Goal: Task Accomplishment & Management: Complete application form

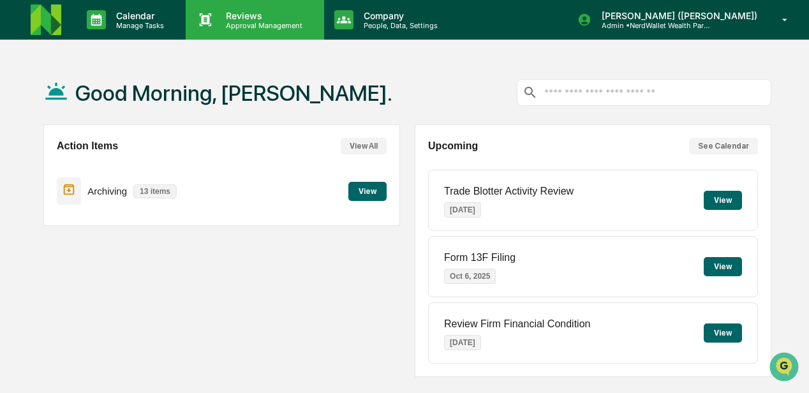
click at [239, 17] on p "Reviews" at bounding box center [262, 15] width 93 height 11
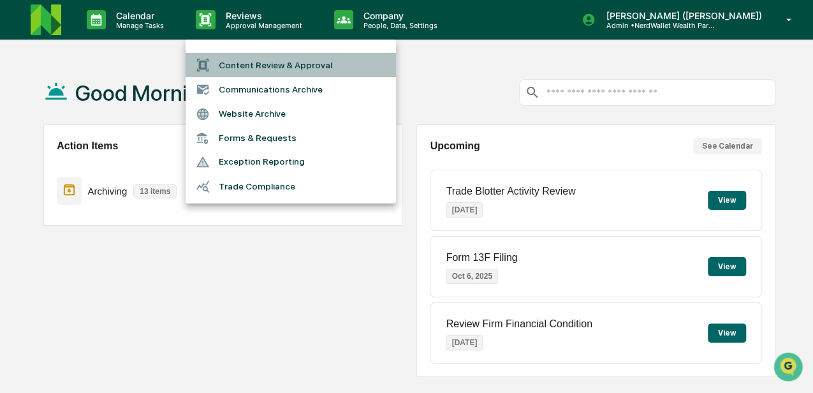
click at [265, 65] on li "Content Review & Approval" at bounding box center [291, 65] width 211 height 24
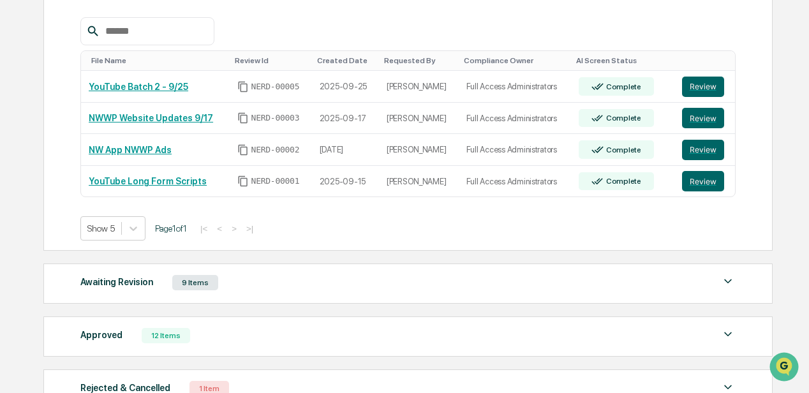
scroll to position [230, 0]
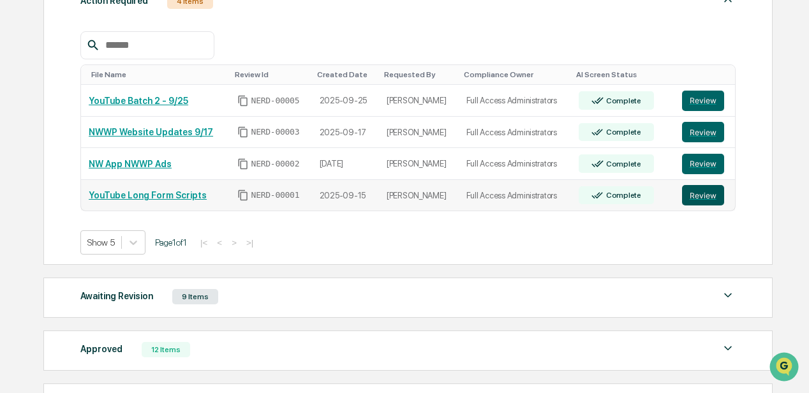
click at [696, 193] on button "Review" at bounding box center [703, 195] width 42 height 20
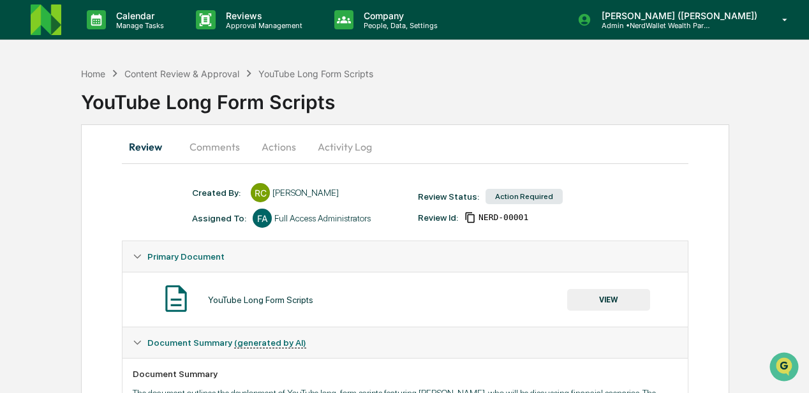
click at [215, 149] on button "Comments" at bounding box center [214, 146] width 71 height 31
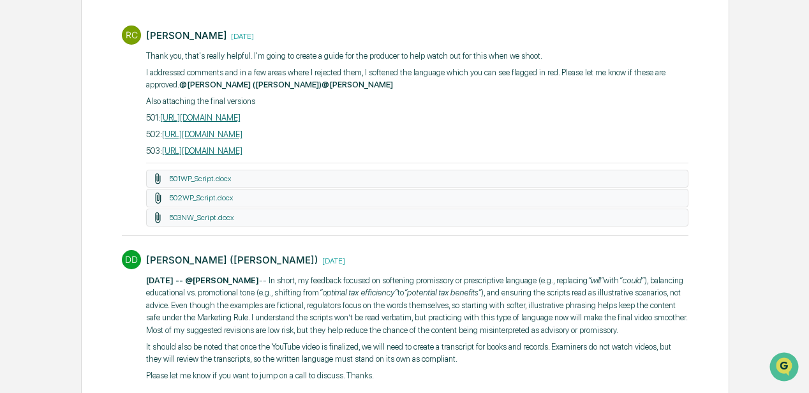
scroll to position [212, 0]
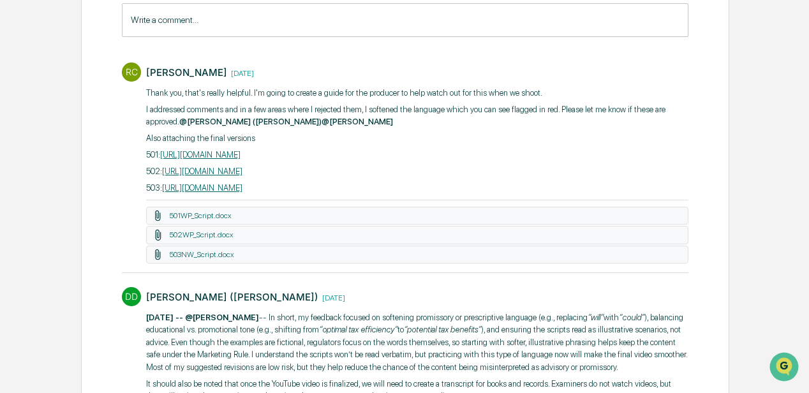
click at [218, 154] on link "https://docs.google.com/document/d/1nzw2vEDDNV-IX3iKPURQ70m4TSmT7DjwXeWRW9DYJ7Q…" at bounding box center [200, 155] width 80 height 10
click at [219, 172] on link "https://docs.google.com/document/d/1iTCsZJ-9ILamMYJREdec1w7AmSCfdG-zxzeV9qKEzYE…" at bounding box center [202, 172] width 80 height 10
click at [209, 153] on link "https://docs.google.com/document/d/1nzw2vEDDNV-IX3iKPURQ70m4TSmT7DjwXeWRW9DYJ7Q…" at bounding box center [200, 155] width 80 height 10
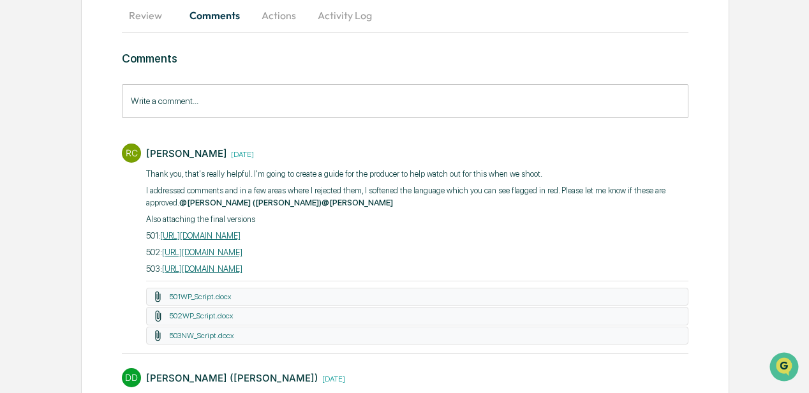
scroll to position [128, 0]
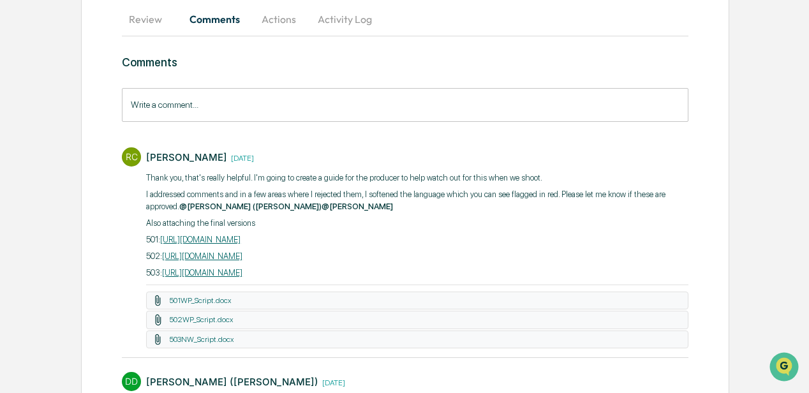
click at [164, 103] on input "Write a comment..." at bounding box center [405, 105] width 567 height 34
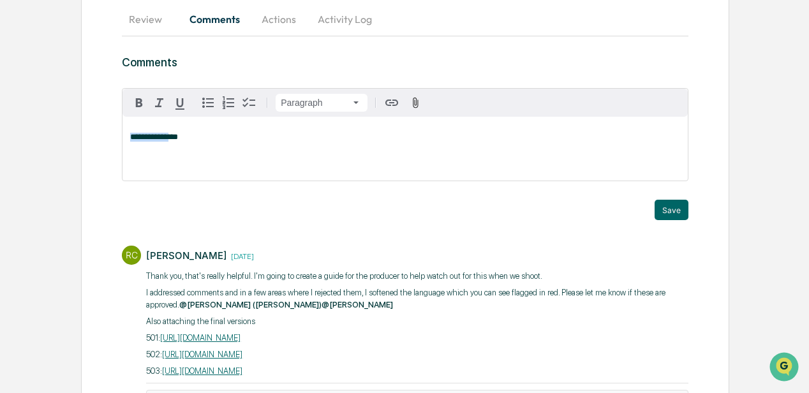
drag, startPoint x: 131, startPoint y: 137, endPoint x: 165, endPoint y: 142, distance: 34.8
click at [165, 141] on span "**********" at bounding box center [154, 137] width 48 height 8
drag, startPoint x: 181, startPoint y: 107, endPoint x: 158, endPoint y: 103, distance: 22.6
click at [180, 106] on icon "button" at bounding box center [179, 103] width 15 height 15
click at [143, 101] on icon "button" at bounding box center [138, 102] width 15 height 15
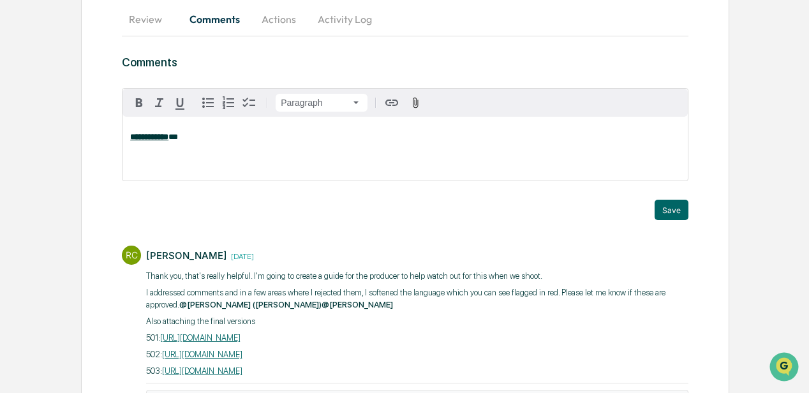
click at [184, 138] on p "**********" at bounding box center [405, 137] width 550 height 9
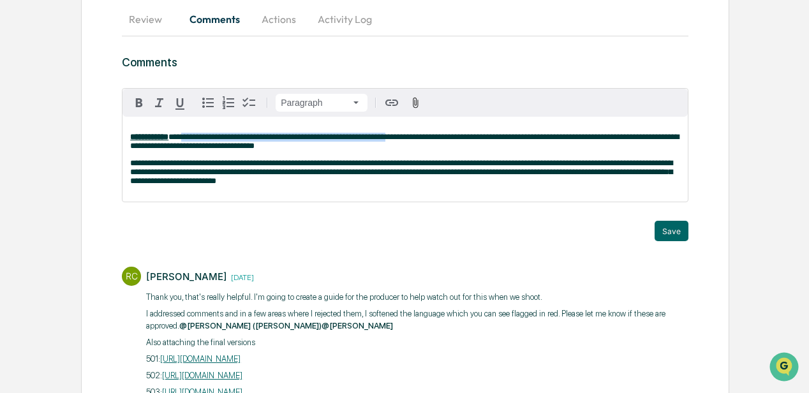
drag, startPoint x: 383, startPoint y: 138, endPoint x: 167, endPoint y: 147, distance: 215.8
click at [179, 138] on span "**********" at bounding box center [404, 141] width 549 height 17
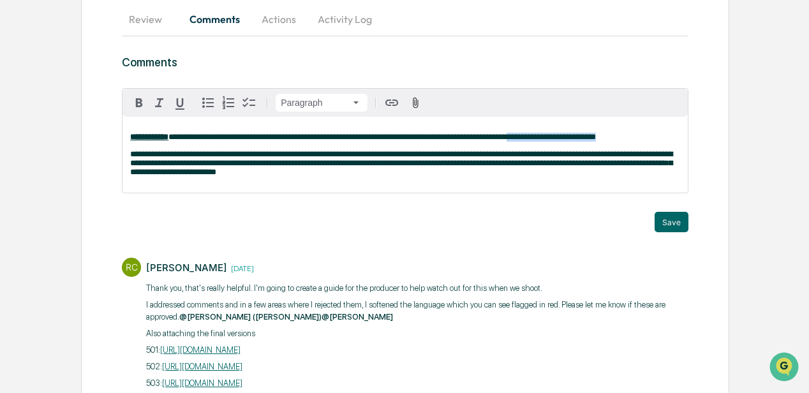
drag, startPoint x: 634, startPoint y: 138, endPoint x: 545, endPoint y: 140, distance: 89.4
click at [545, 140] on p "**********" at bounding box center [405, 137] width 550 height 9
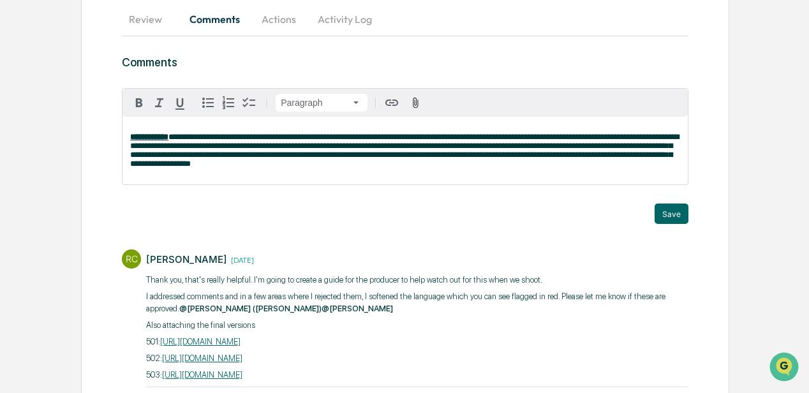
click at [230, 148] on span "**********" at bounding box center [404, 150] width 549 height 35
click at [309, 137] on span "**********" at bounding box center [404, 150] width 549 height 35
click at [369, 137] on span "**********" at bounding box center [404, 150] width 549 height 35
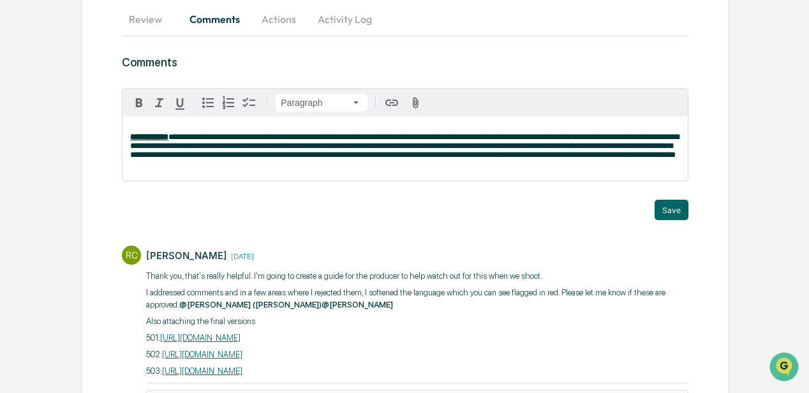
click at [248, 149] on span "**********" at bounding box center [404, 146] width 549 height 26
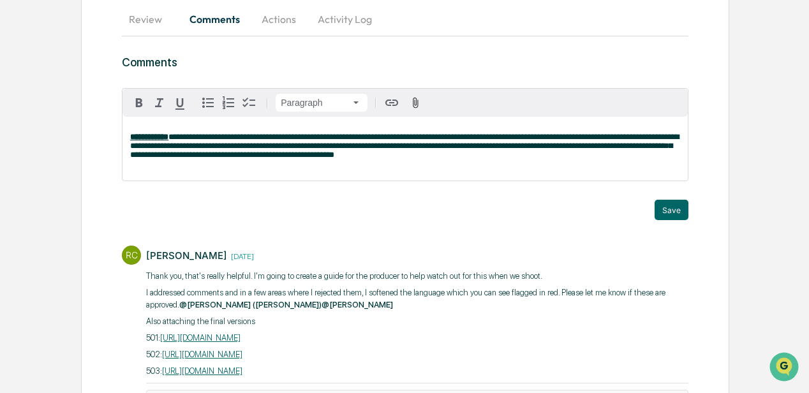
click at [273, 149] on span "**********" at bounding box center [404, 146] width 549 height 26
drag, startPoint x: 162, startPoint y: 158, endPoint x: 274, endPoint y: 151, distance: 111.9
click at [274, 151] on span "**********" at bounding box center [404, 146] width 549 height 26
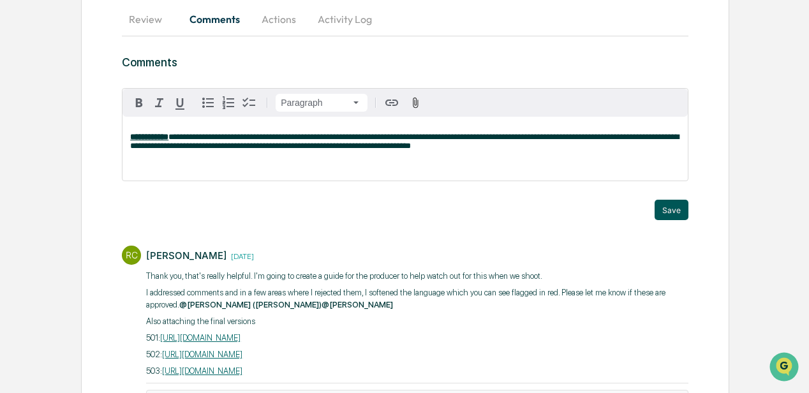
click at [670, 209] on button "Save" at bounding box center [672, 210] width 34 height 20
click at [524, 151] on p "**********" at bounding box center [405, 142] width 550 height 18
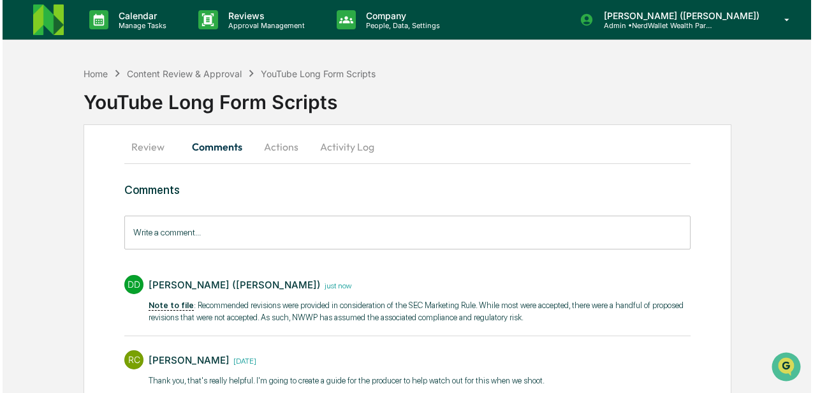
scroll to position [0, 0]
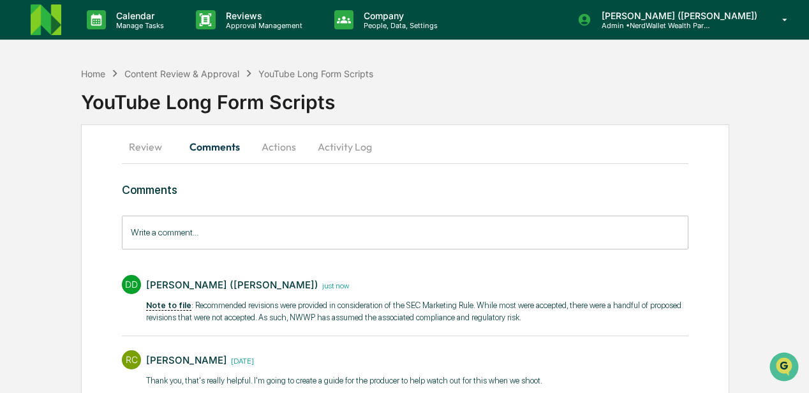
click at [284, 149] on button "Actions" at bounding box center [278, 146] width 57 height 31
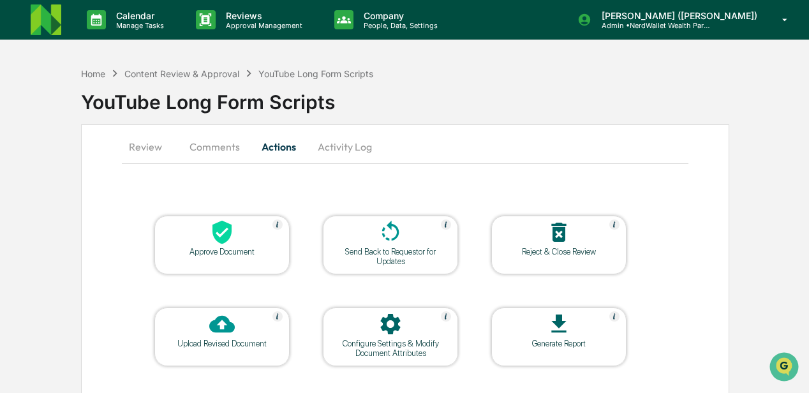
click at [271, 251] on div "Approve Document" at bounding box center [222, 252] width 115 height 10
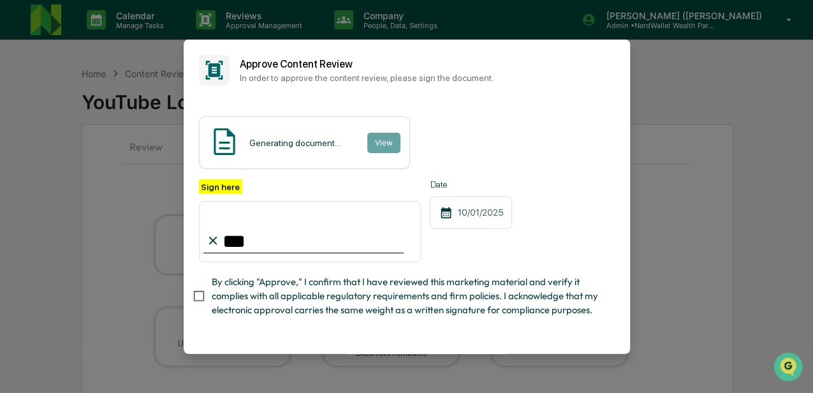
type input "**********"
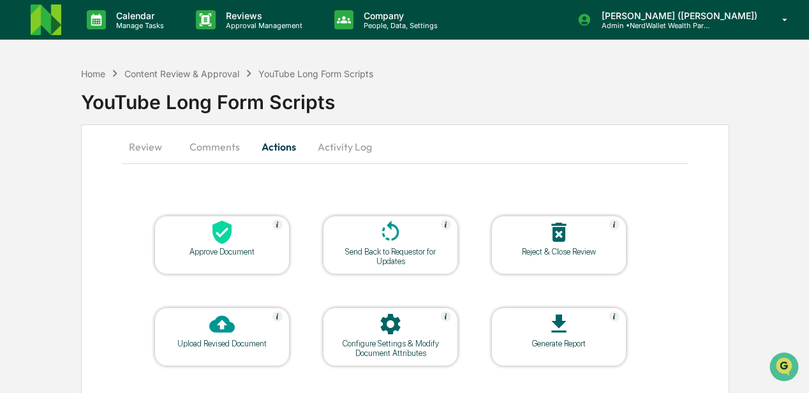
click at [239, 240] on div at bounding box center [222, 232] width 128 height 27
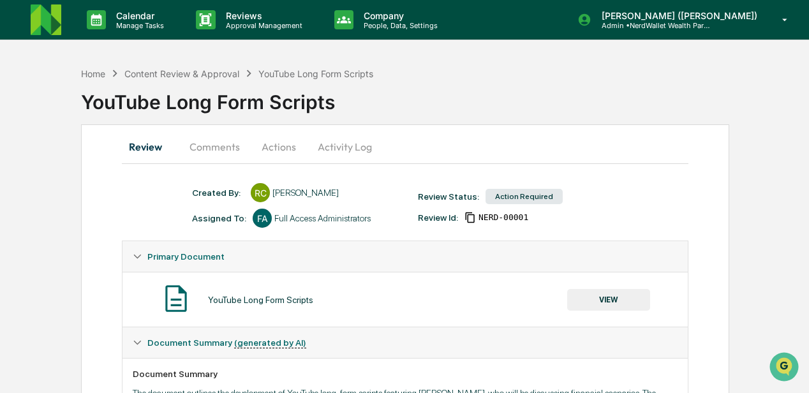
click at [276, 147] on button "Actions" at bounding box center [278, 146] width 57 height 31
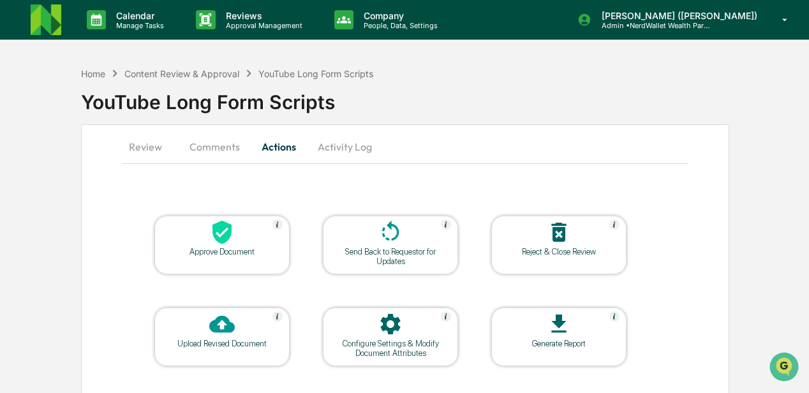
click at [223, 250] on div "Approve Document" at bounding box center [222, 252] width 115 height 10
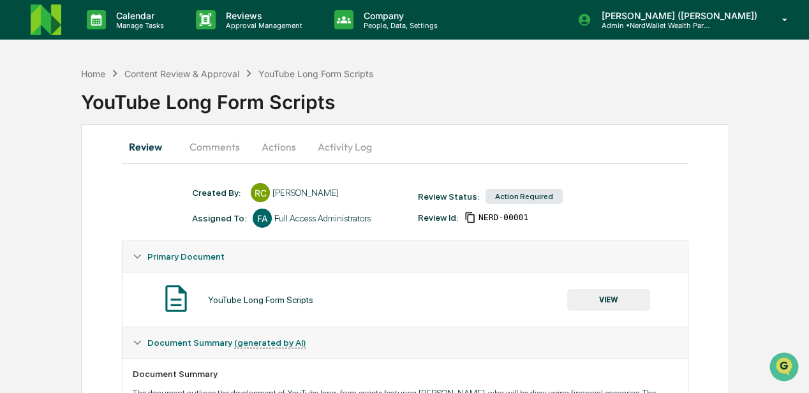
click at [280, 150] on button "Actions" at bounding box center [278, 146] width 57 height 31
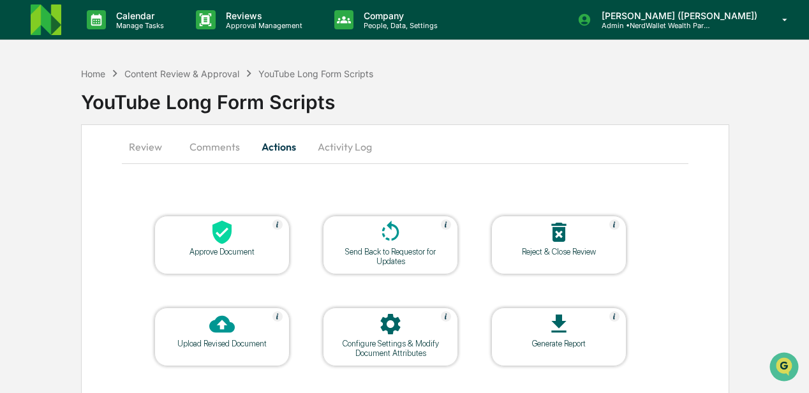
click at [237, 252] on div "Approve Document" at bounding box center [222, 252] width 115 height 10
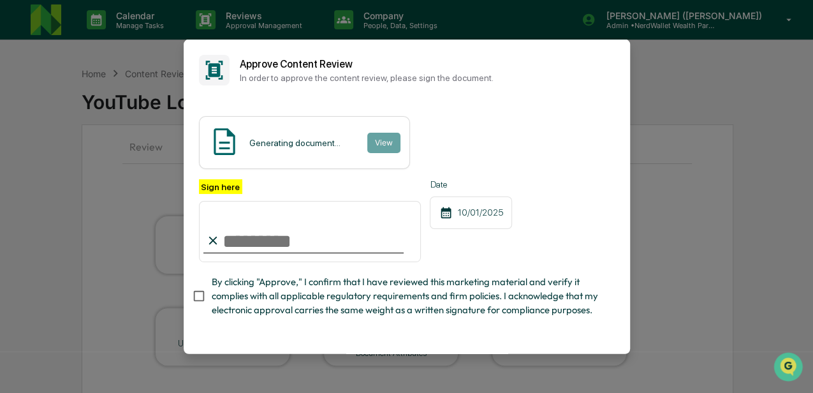
click at [242, 244] on input "Sign here" at bounding box center [310, 230] width 223 height 61
type input "**********"
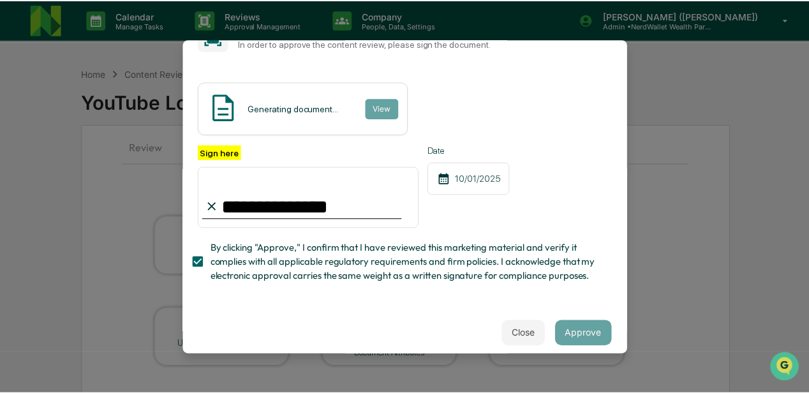
scroll to position [49, 0]
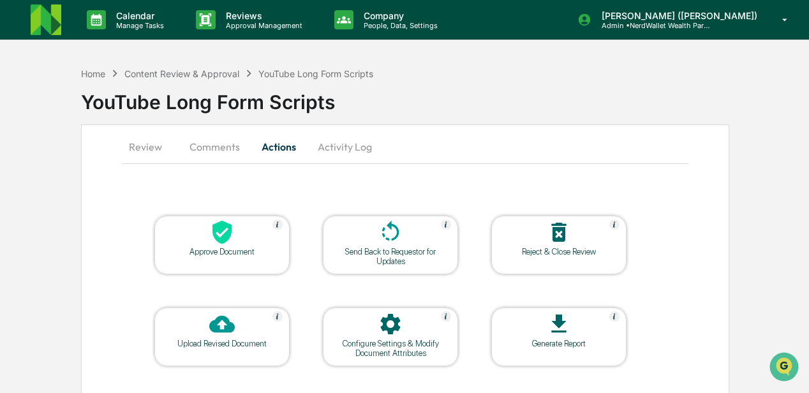
click at [154, 148] on button "Review" at bounding box center [150, 146] width 57 height 31
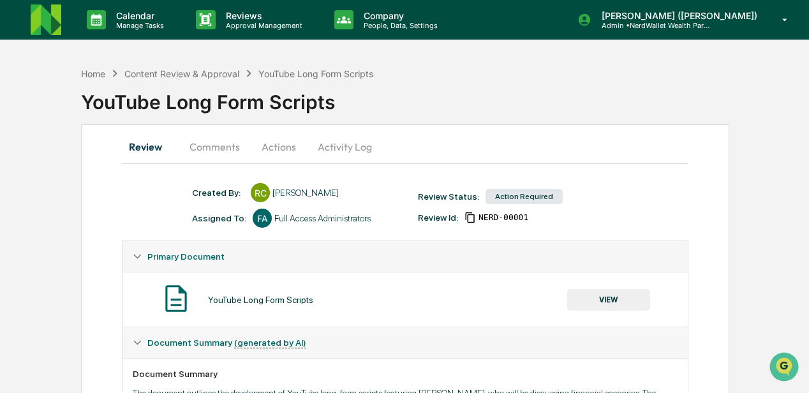
click at [215, 149] on button "Comments" at bounding box center [214, 146] width 71 height 31
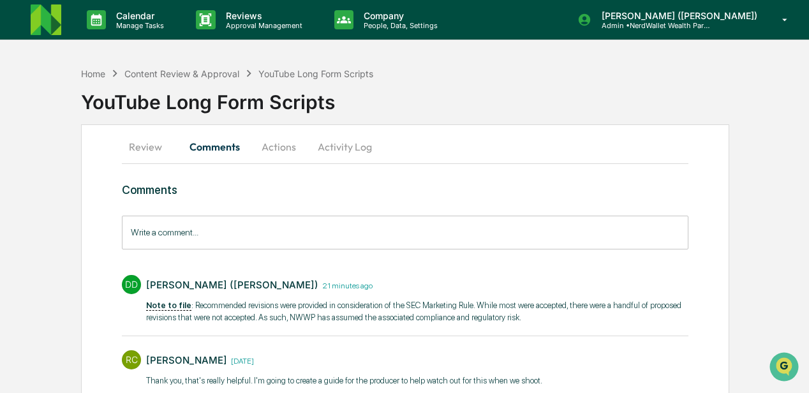
click at [180, 234] on input "Write a comment..." at bounding box center [405, 233] width 567 height 34
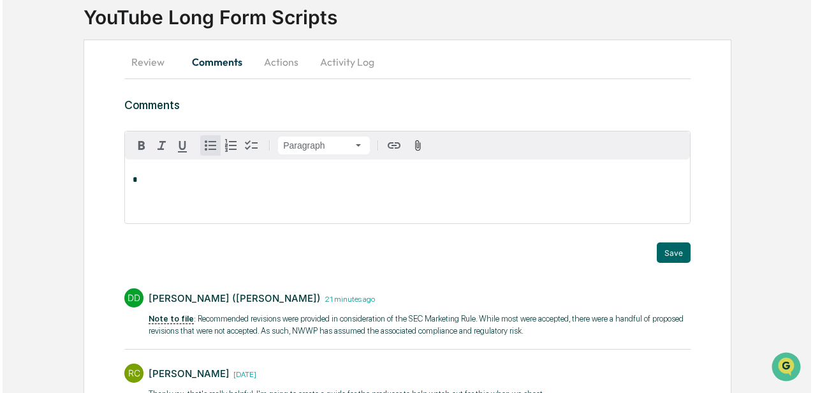
scroll to position [0, 0]
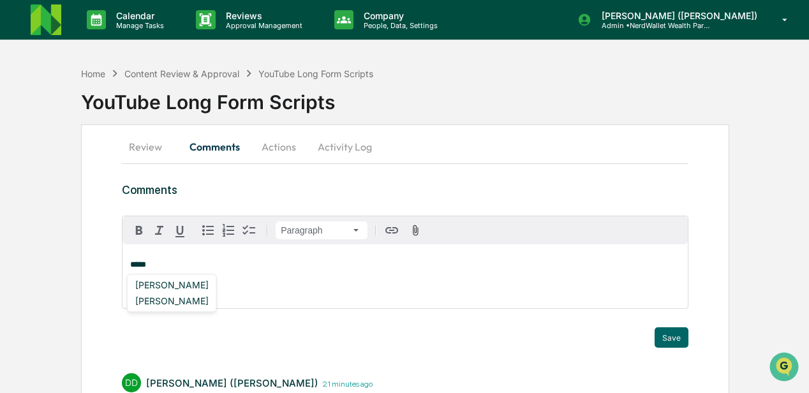
click at [186, 285] on div "[PERSON_NAME]" at bounding box center [172, 285] width 84 height 16
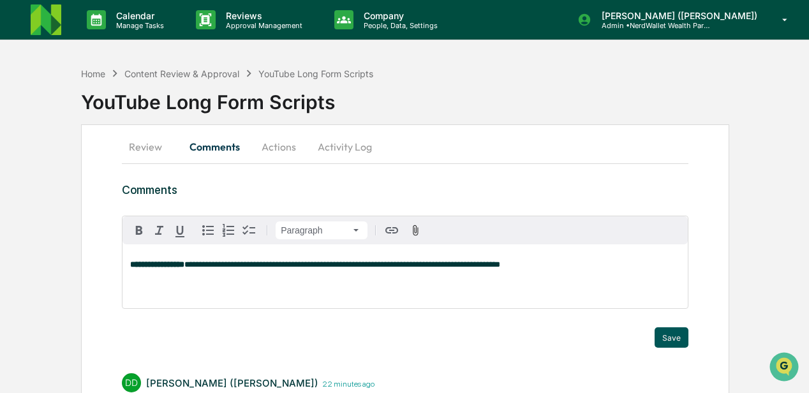
click at [680, 334] on button "Save" at bounding box center [672, 337] width 34 height 20
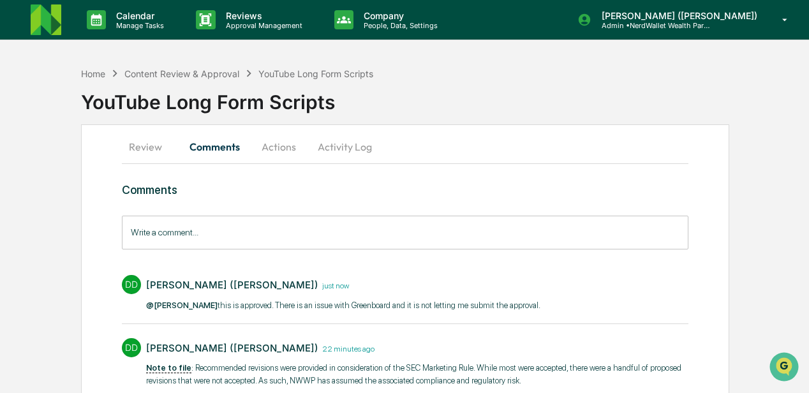
click at [276, 147] on button "Actions" at bounding box center [278, 146] width 57 height 31
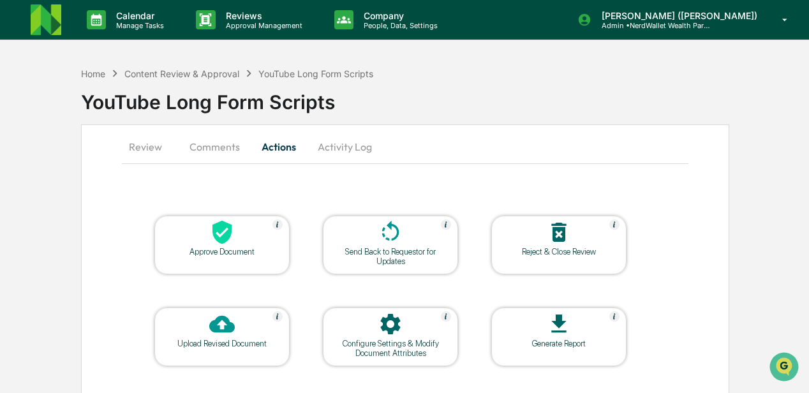
click at [263, 244] on div at bounding box center [222, 232] width 128 height 27
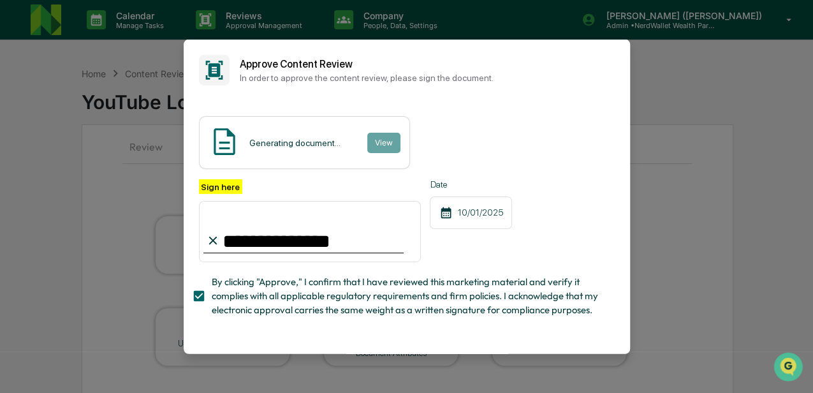
click at [357, 186] on div "**********" at bounding box center [310, 220] width 223 height 83
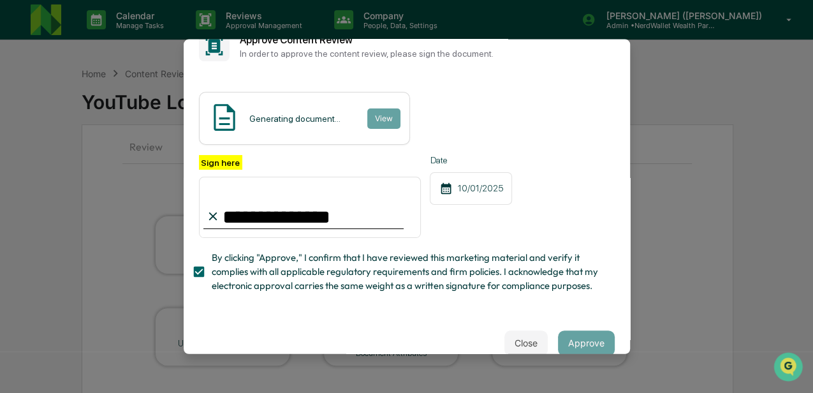
scroll to position [49, 0]
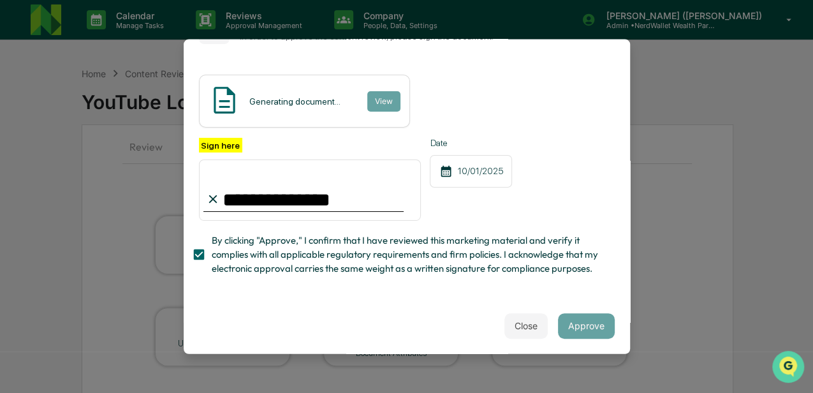
click at [794, 367] on icon "Open customer support" at bounding box center [789, 383] width 32 height 32
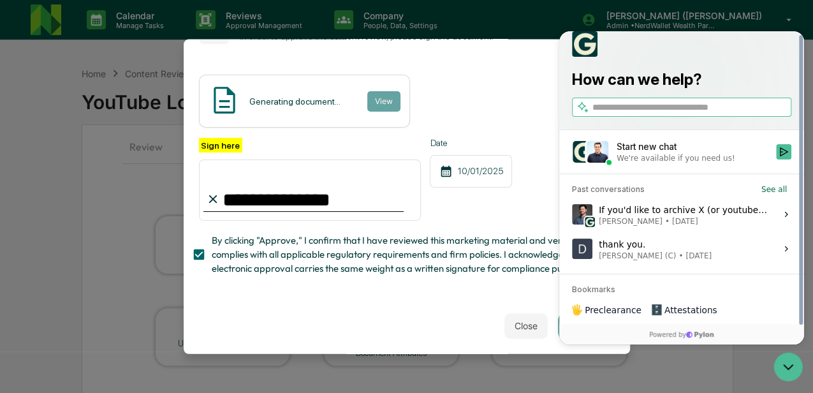
scroll to position [17, 0]
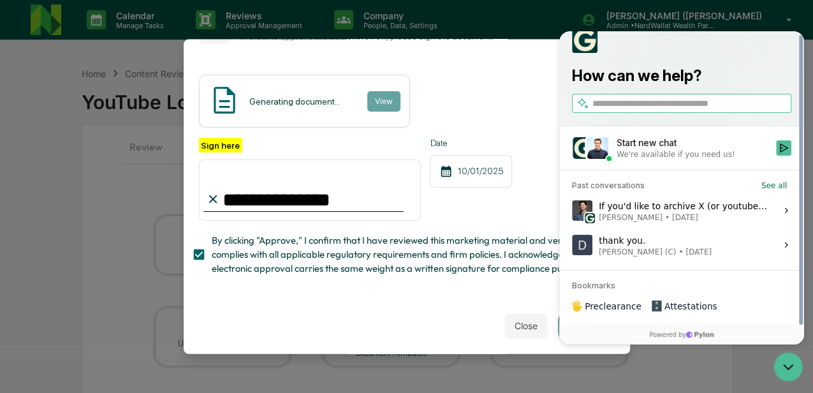
click at [669, 208] on div "If you'd like to archive X (or youtube) sooner than that we have a paid add on …" at bounding box center [684, 210] width 170 height 24
click at [572, 211] on button "View issue" at bounding box center [572, 211] width 1 height 1
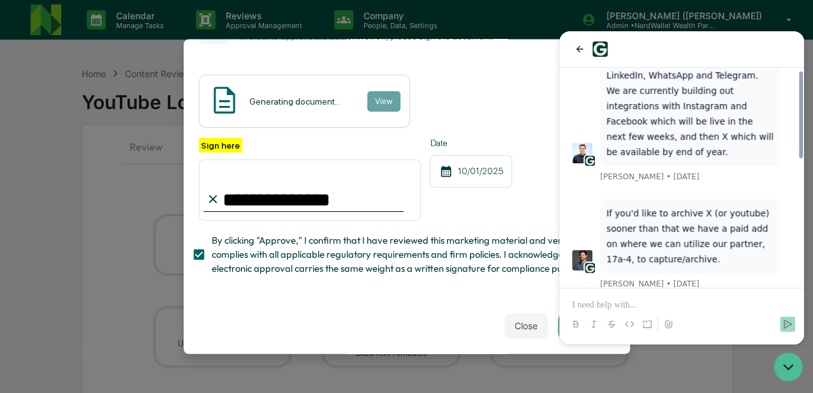
scroll to position [320, 0]
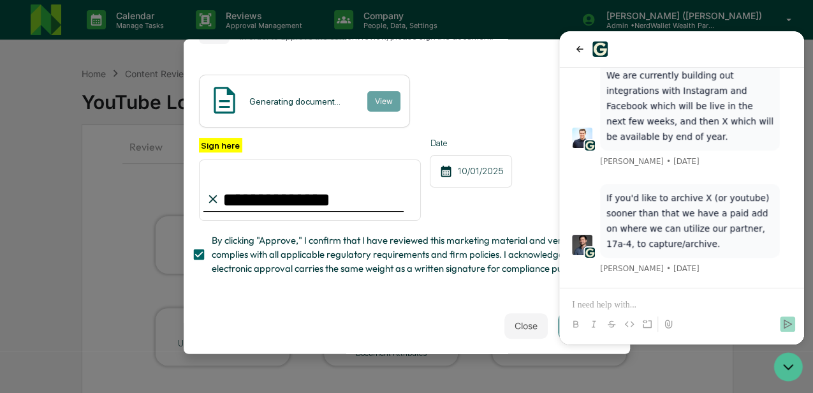
click at [631, 302] on p at bounding box center [681, 305] width 219 height 13
click at [789, 323] on icon "Send" at bounding box center [788, 324] width 10 height 10
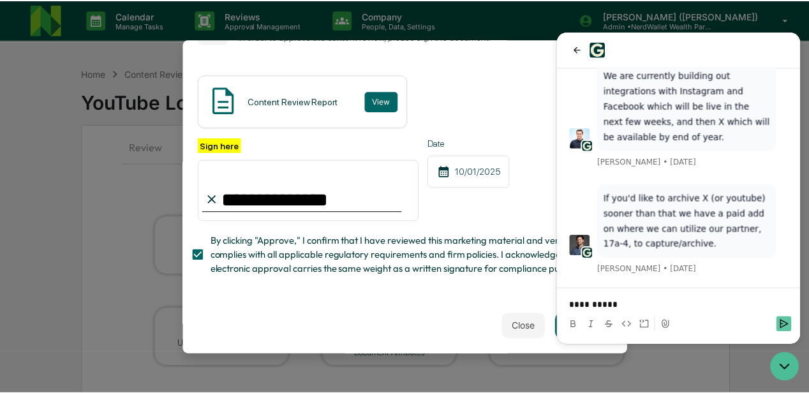
scroll to position [376, 0]
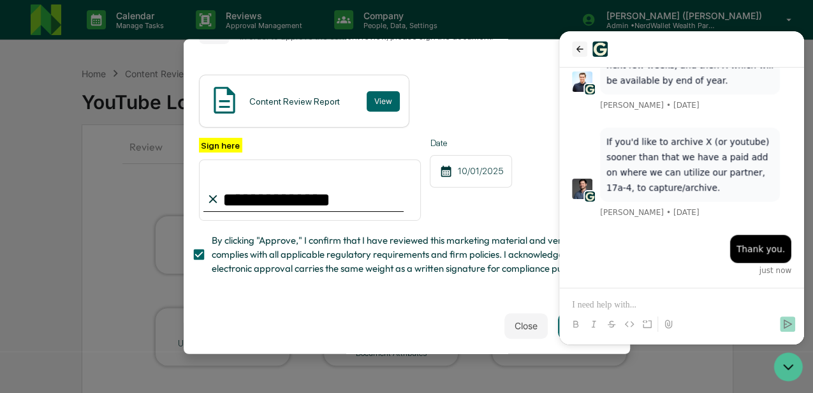
click at [579, 50] on icon "back" at bounding box center [580, 49] width 10 height 10
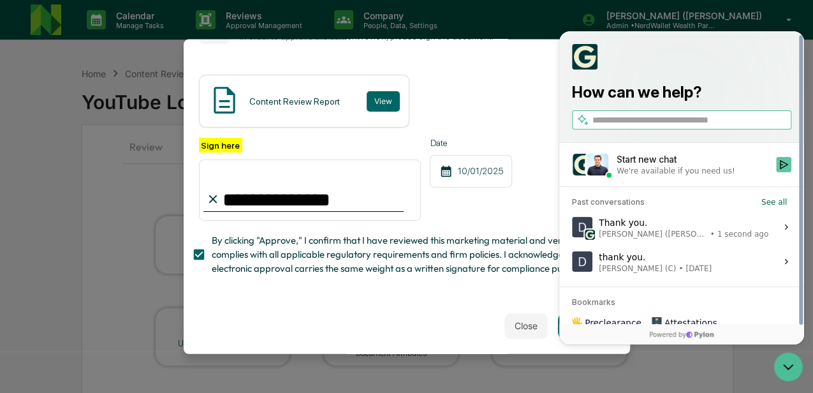
click at [784, 165] on icon "Start new chat" at bounding box center [784, 164] width 10 height 10
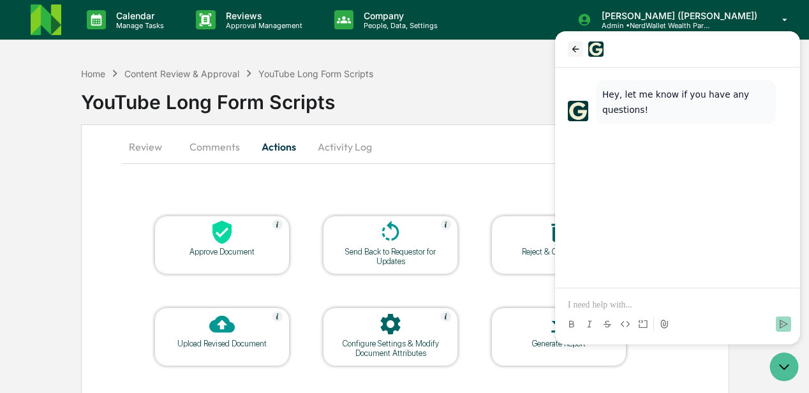
click at [573, 46] on icon "back" at bounding box center [575, 49] width 10 height 10
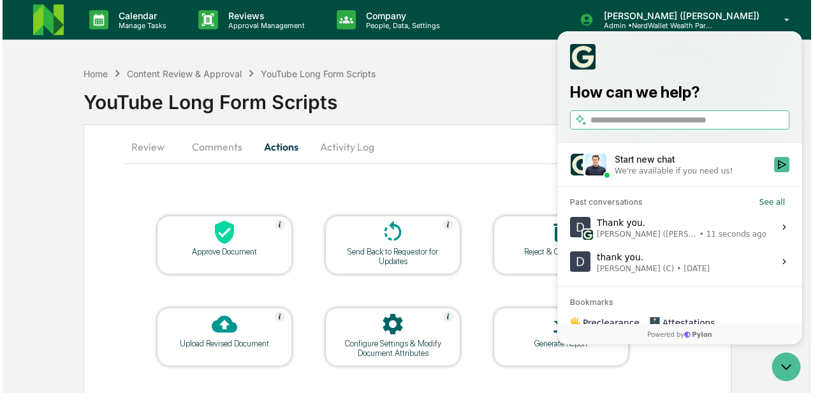
scroll to position [0, 0]
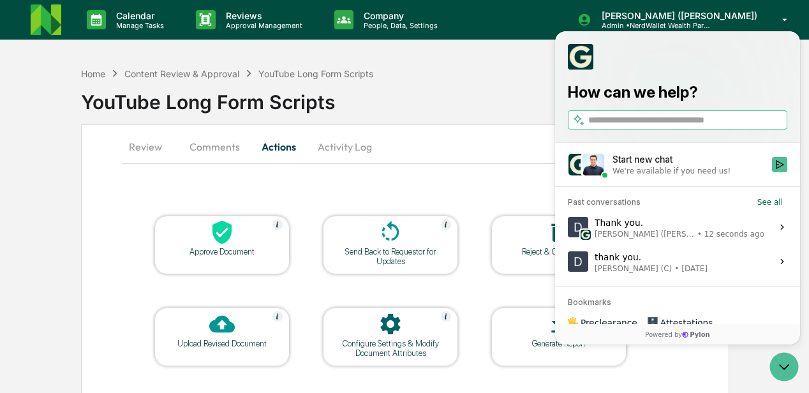
click at [272, 241] on div at bounding box center [222, 232] width 128 height 27
click at [782, 369] on icon "Open customer support" at bounding box center [784, 367] width 32 height 32
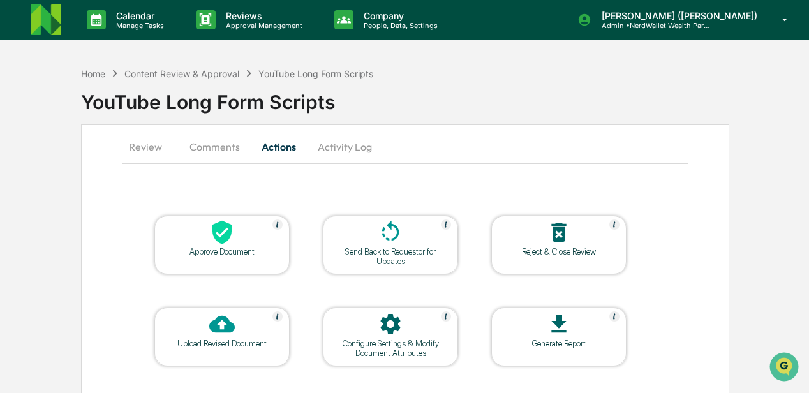
click at [253, 248] on div "Approve Document" at bounding box center [222, 252] width 115 height 10
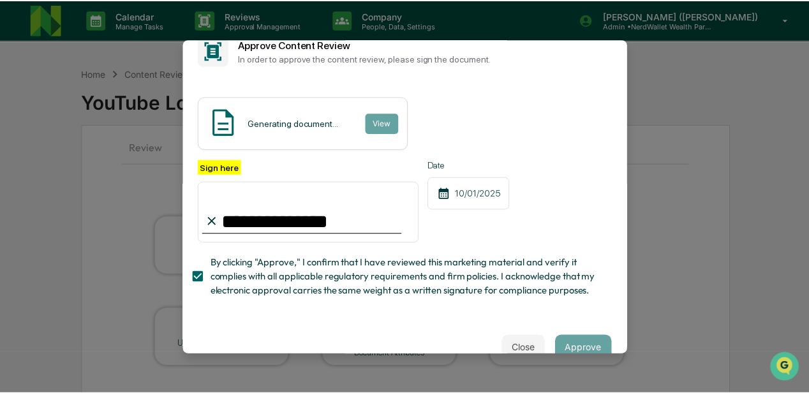
scroll to position [49, 0]
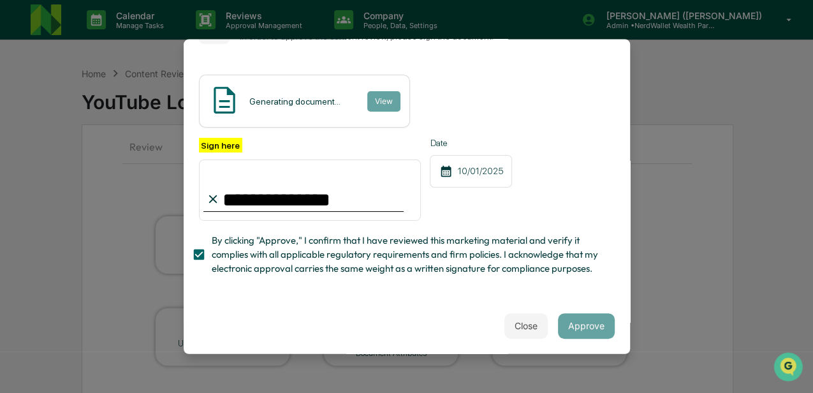
click at [350, 188] on input "**********" at bounding box center [310, 189] width 223 height 61
click at [473, 194] on div "Date 10/01/2025" at bounding box center [471, 179] width 82 height 83
click at [421, 306] on div "Close Approve" at bounding box center [407, 325] width 447 height 56
click at [581, 323] on button "Approve" at bounding box center [586, 326] width 57 height 26
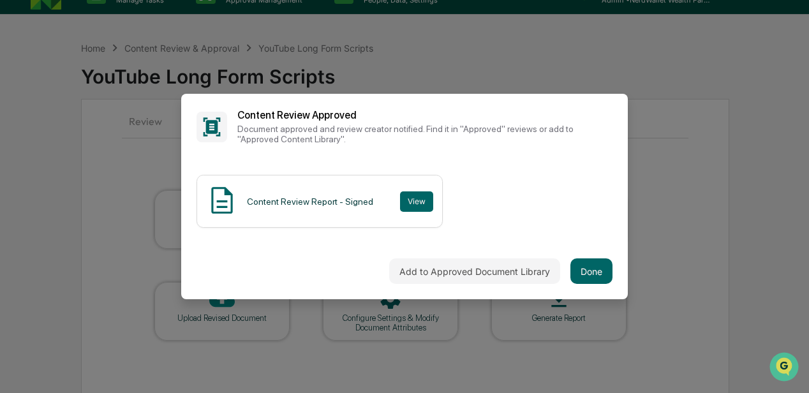
scroll to position [37, 0]
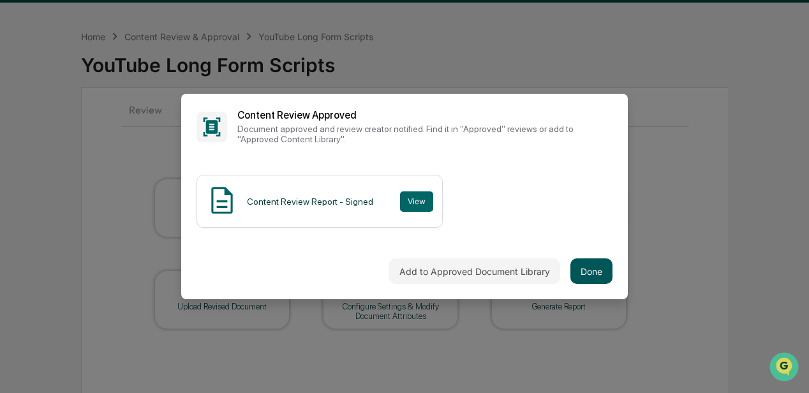
click at [578, 269] on button "Done" at bounding box center [591, 271] width 42 height 26
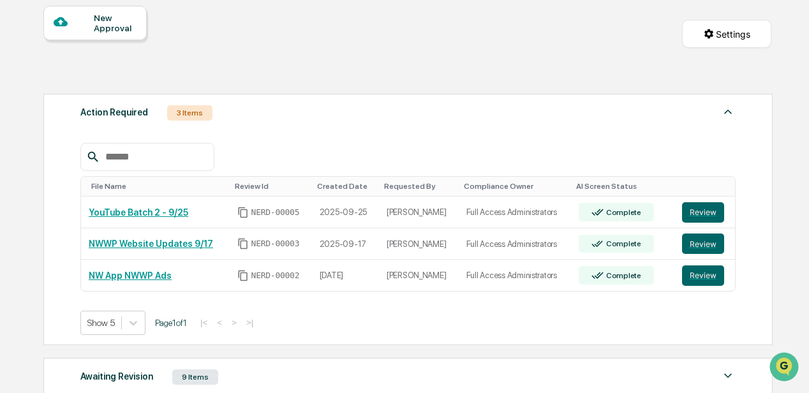
scroll to position [122, 0]
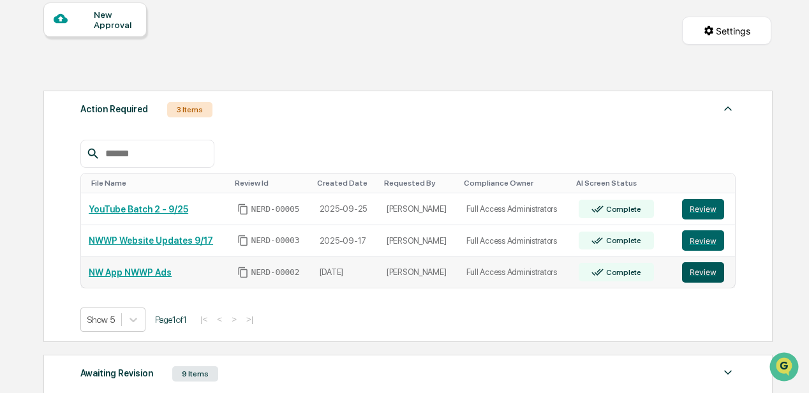
click at [695, 270] on button "Review" at bounding box center [703, 272] width 42 height 20
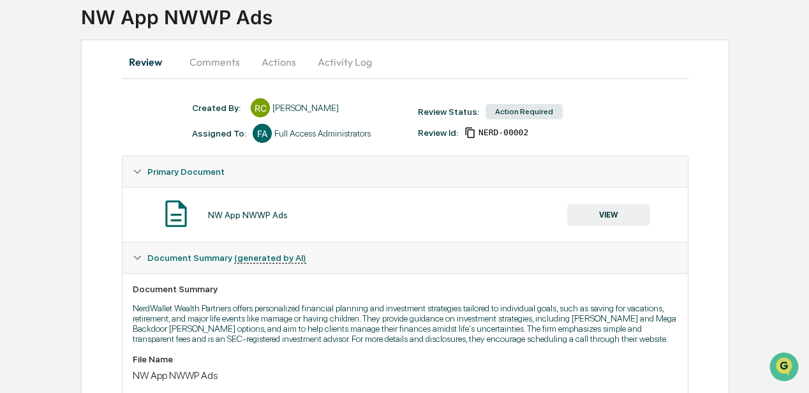
click at [225, 60] on button "Comments" at bounding box center [214, 62] width 71 height 31
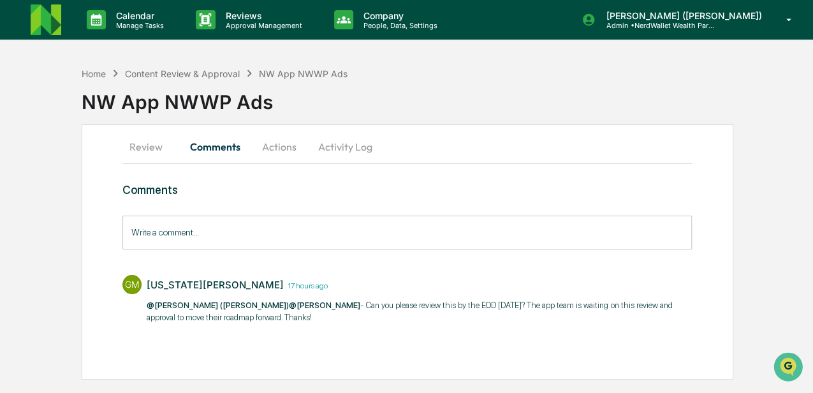
click at [147, 147] on button "Review" at bounding box center [150, 146] width 57 height 31
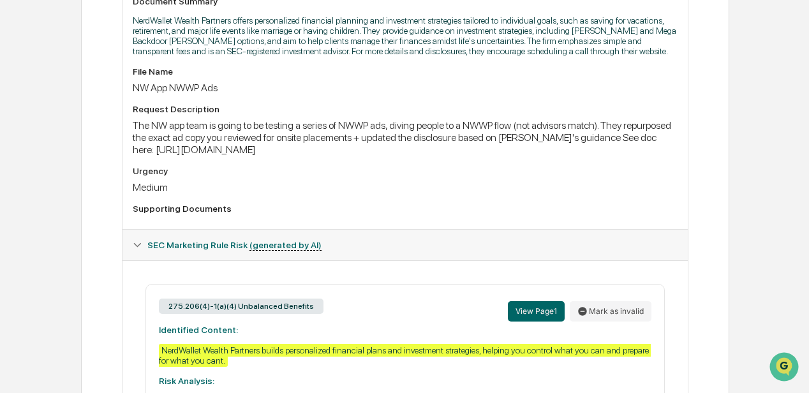
scroll to position [371, 0]
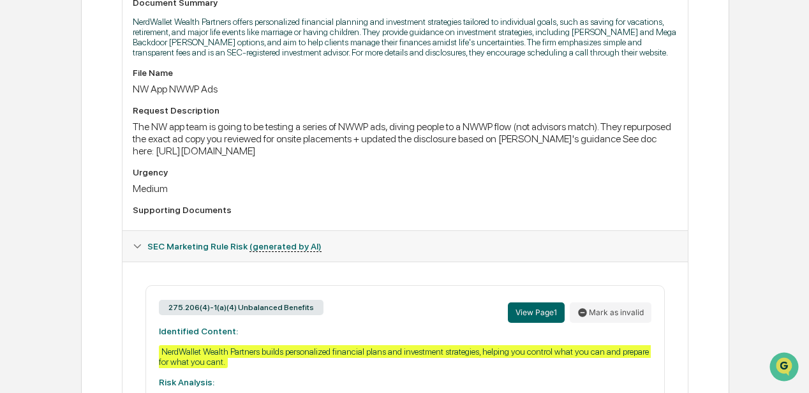
drag, startPoint x: 658, startPoint y: 153, endPoint x: 155, endPoint y: 156, distance: 502.7
click at [155, 156] on div "The NW app team is going to be testing a series of NWWP ads, diving people to a…" at bounding box center [405, 139] width 545 height 36
drag, startPoint x: 155, startPoint y: 156, endPoint x: 167, endPoint y: 156, distance: 11.5
copy div "[URL][DOMAIN_NAME]"
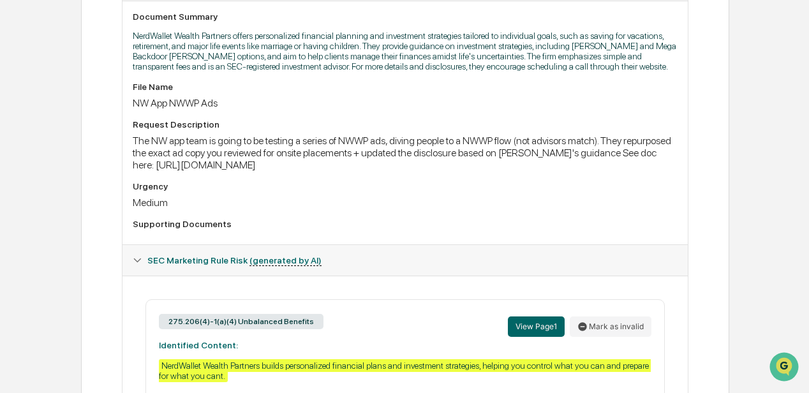
scroll to position [244, 0]
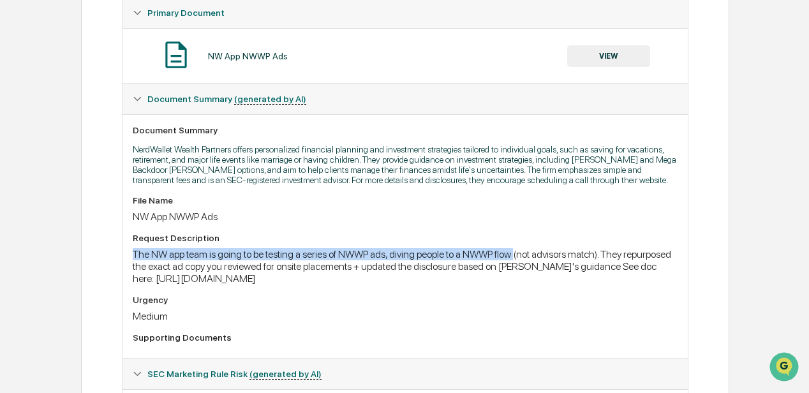
drag, startPoint x: 135, startPoint y: 255, endPoint x: 522, endPoint y: 258, distance: 387.3
click at [522, 258] on div "The NW app team is going to be testing a series of NWWP ads, diving people to a…" at bounding box center [405, 266] width 545 height 36
drag, startPoint x: 522, startPoint y: 258, endPoint x: 489, endPoint y: 254, distance: 33.4
copy div "The NW app team is going to be testing a series of NWWP ads, diving people to a…"
